Goal: Register for event/course

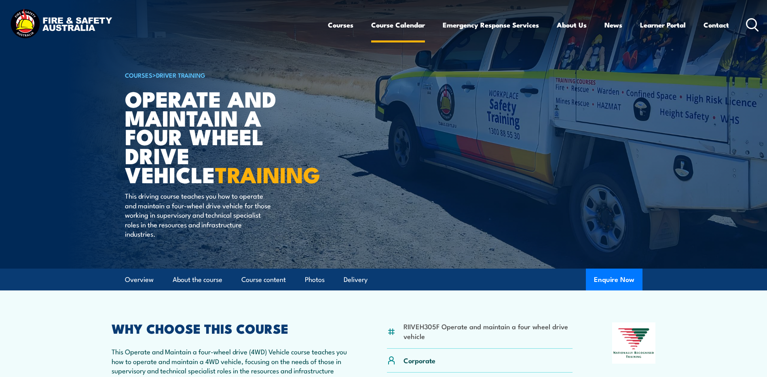
click at [398, 25] on link "Course Calendar" at bounding box center [398, 24] width 54 height 21
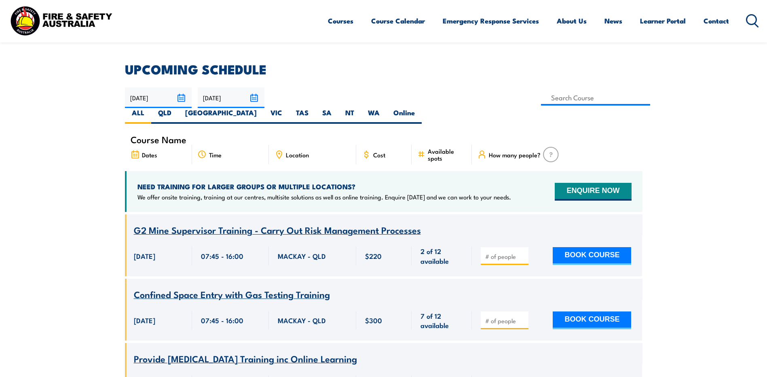
scroll to position [202, 0]
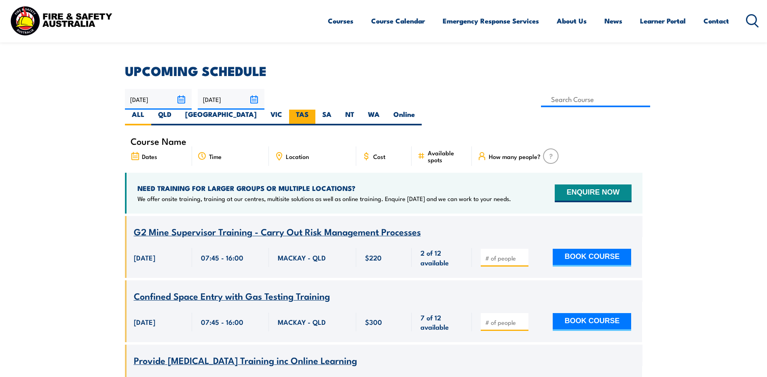
click at [315, 110] on label "TAS" at bounding box center [302, 118] width 26 height 16
click at [314, 110] on input "TAS" at bounding box center [310, 112] width 5 height 5
radio input "true"
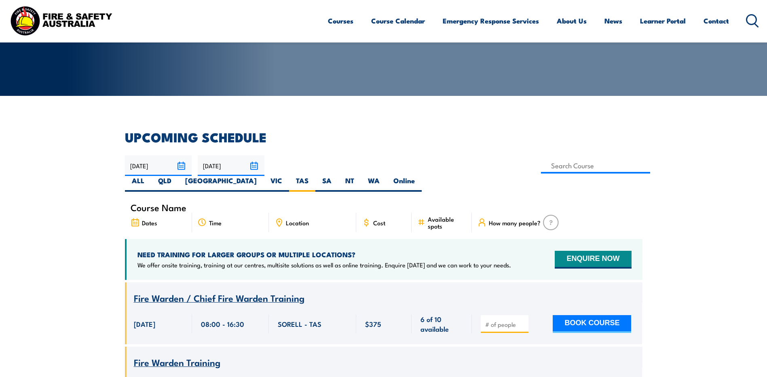
scroll to position [146, 0]
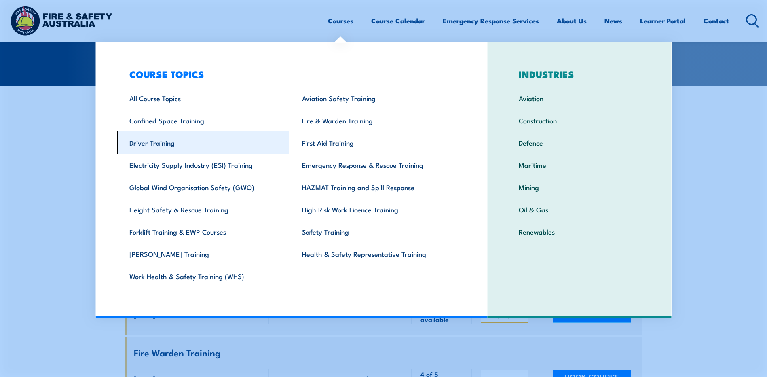
click at [162, 145] on link "Driver Training" at bounding box center [203, 142] width 173 height 22
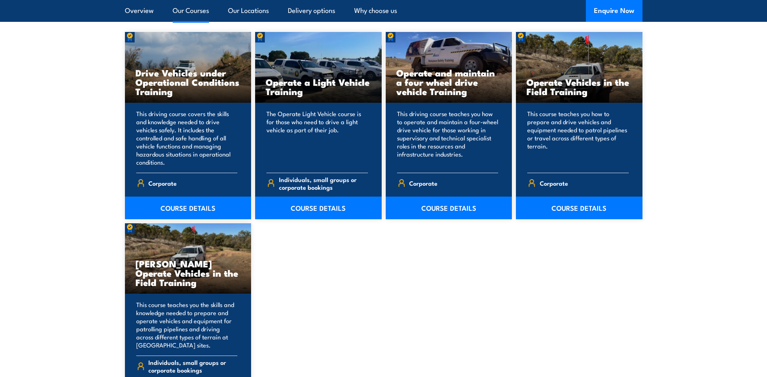
scroll to position [647, 0]
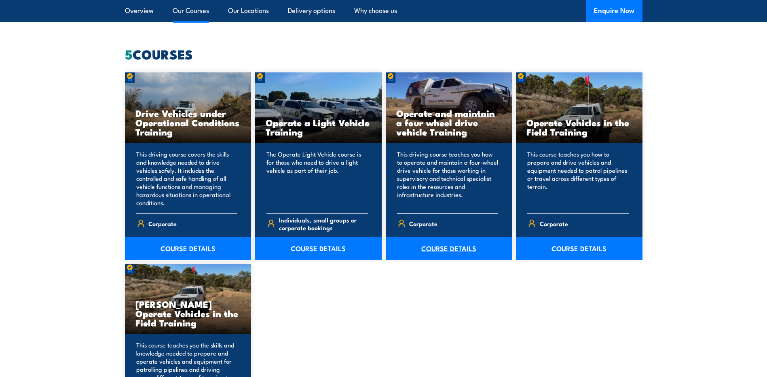
click at [457, 250] on link "COURSE DETAILS" at bounding box center [449, 248] width 127 height 23
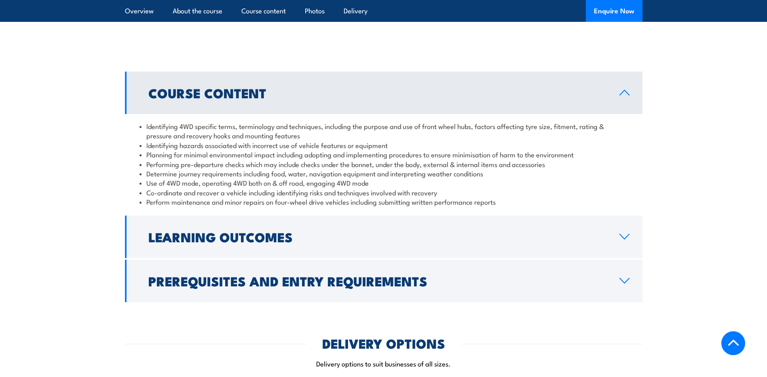
scroll to position [768, 0]
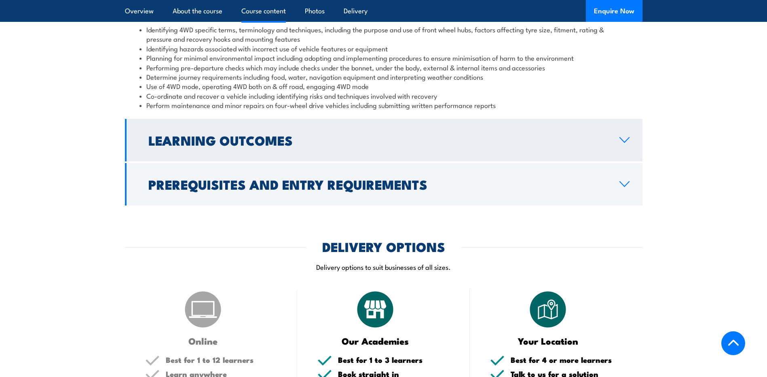
click at [619, 138] on icon at bounding box center [624, 140] width 11 height 6
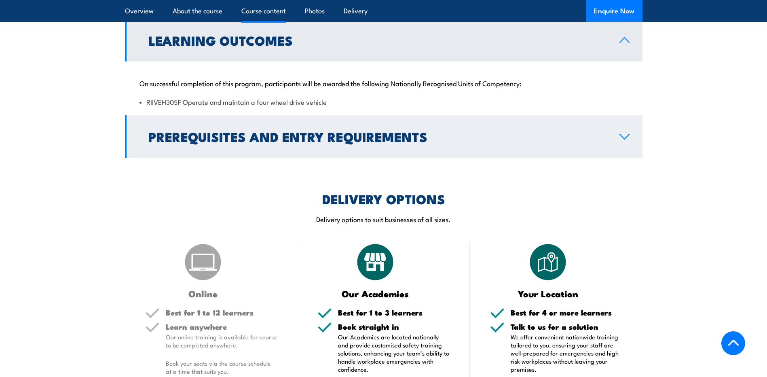
click at [632, 138] on link "Prerequisites and Entry Requirements" at bounding box center [383, 136] width 517 height 42
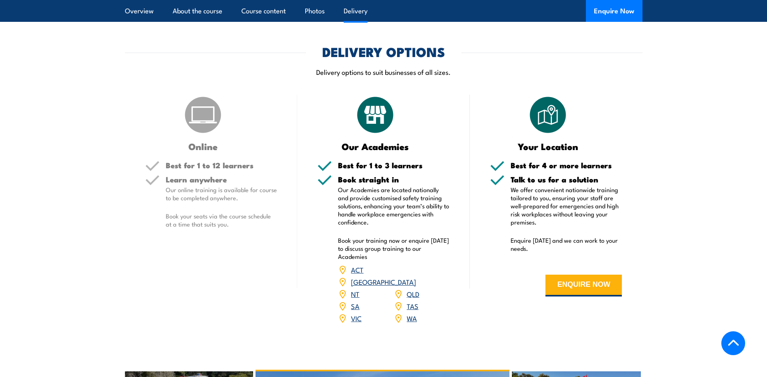
scroll to position [1011, 0]
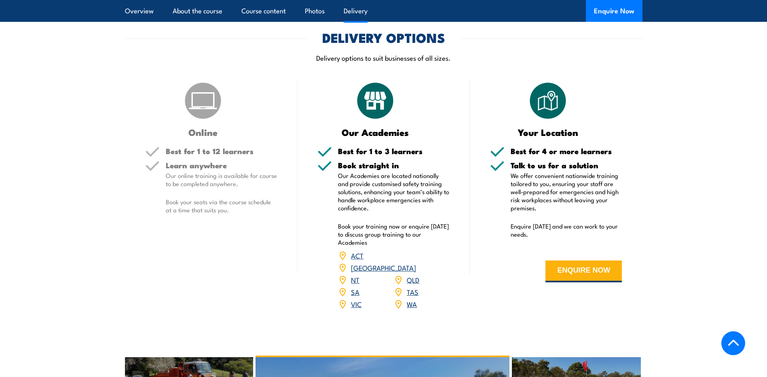
click at [410, 287] on link "TAS" at bounding box center [413, 292] width 12 height 10
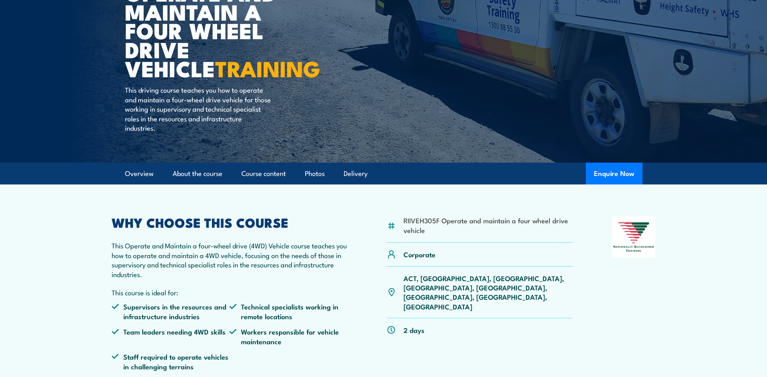
scroll to position [121, 0]
